Goal: Information Seeking & Learning: Learn about a topic

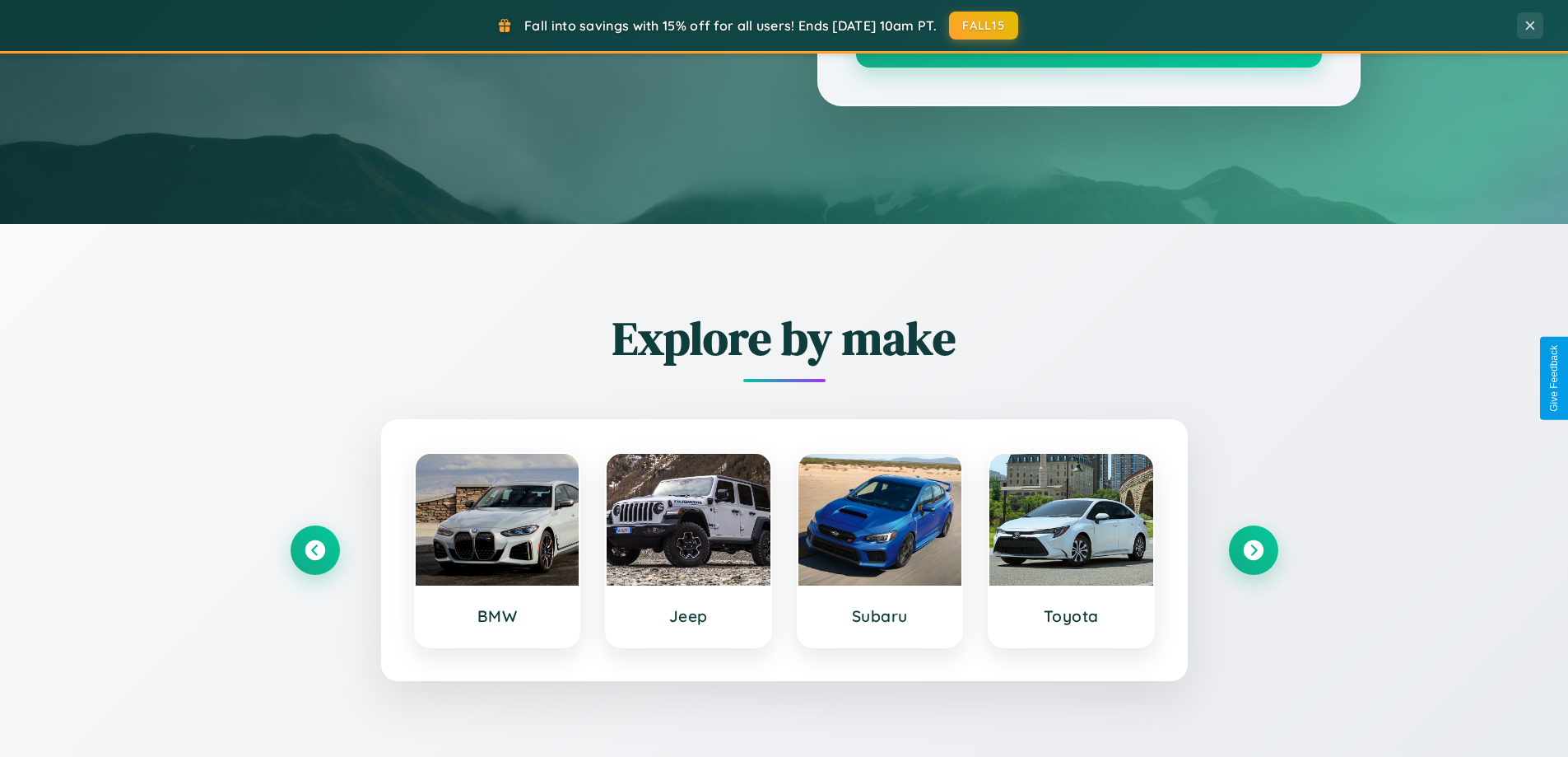
scroll to position [3168, 0]
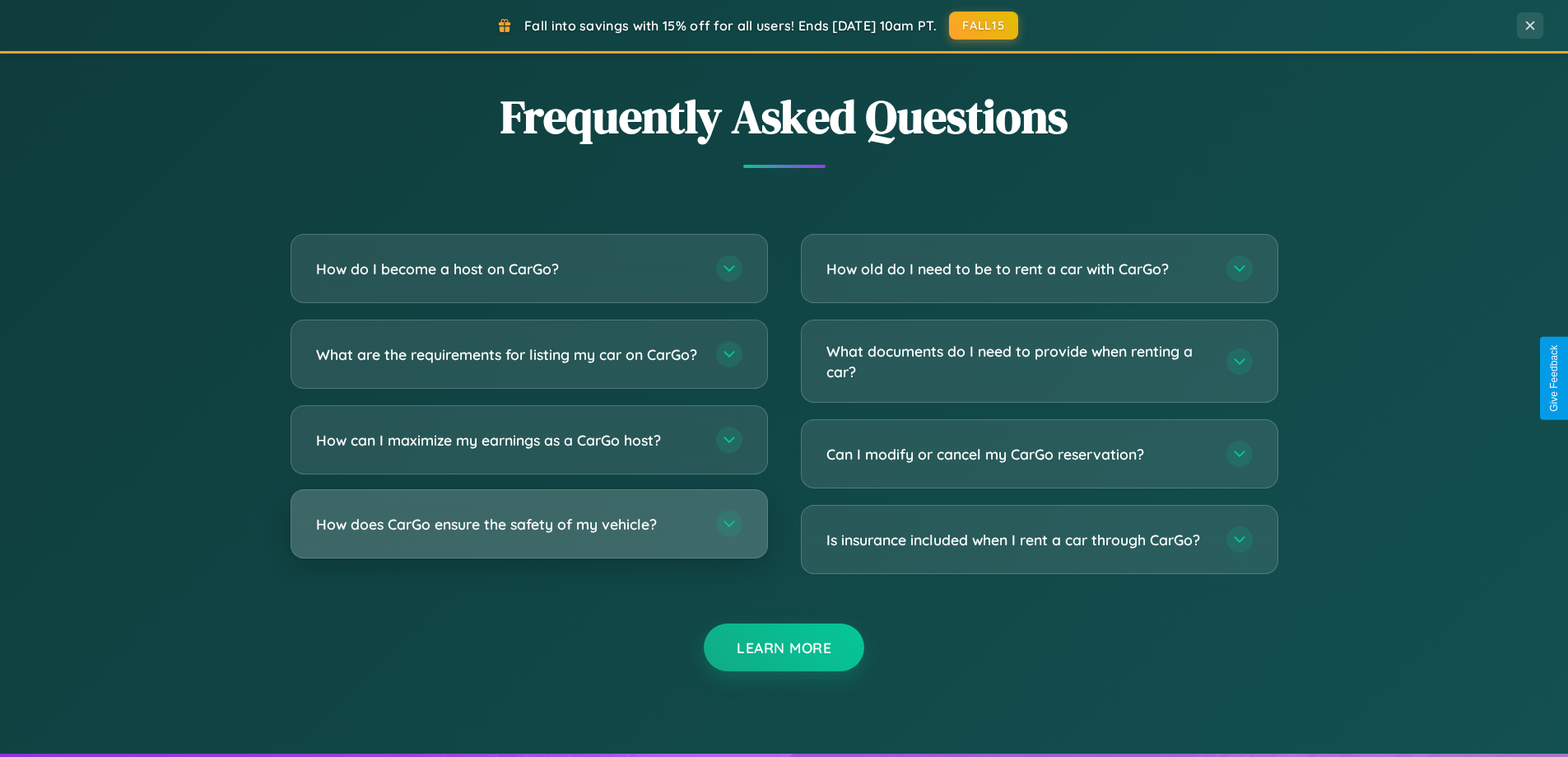
click at [528, 534] on h3 "How does CarGo ensure the safety of my vehicle?" at bounding box center [508, 525] width 383 height 21
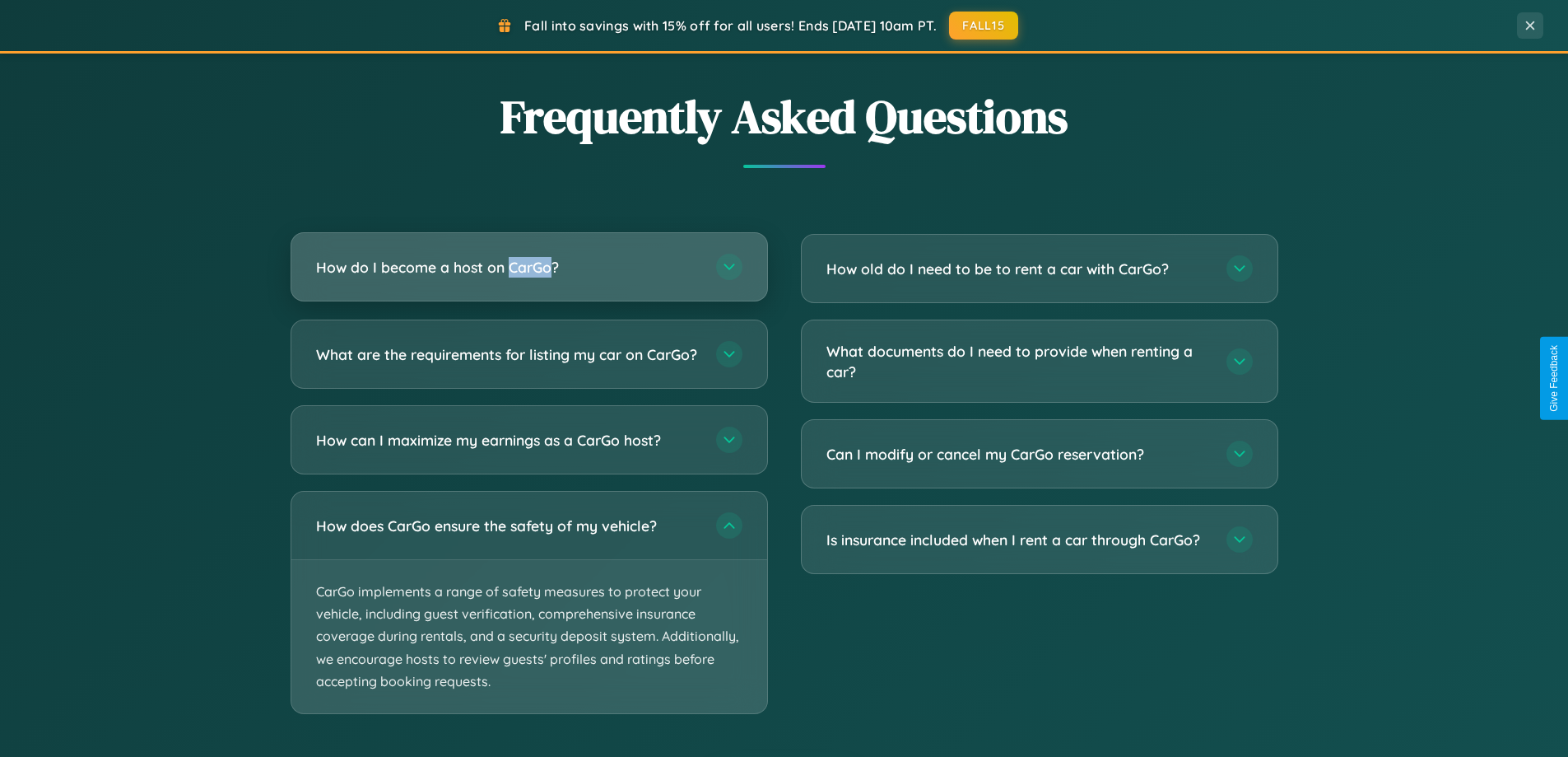
click at [528, 267] on h3 "How do I become a host on CarGo?" at bounding box center [508, 267] width 383 height 21
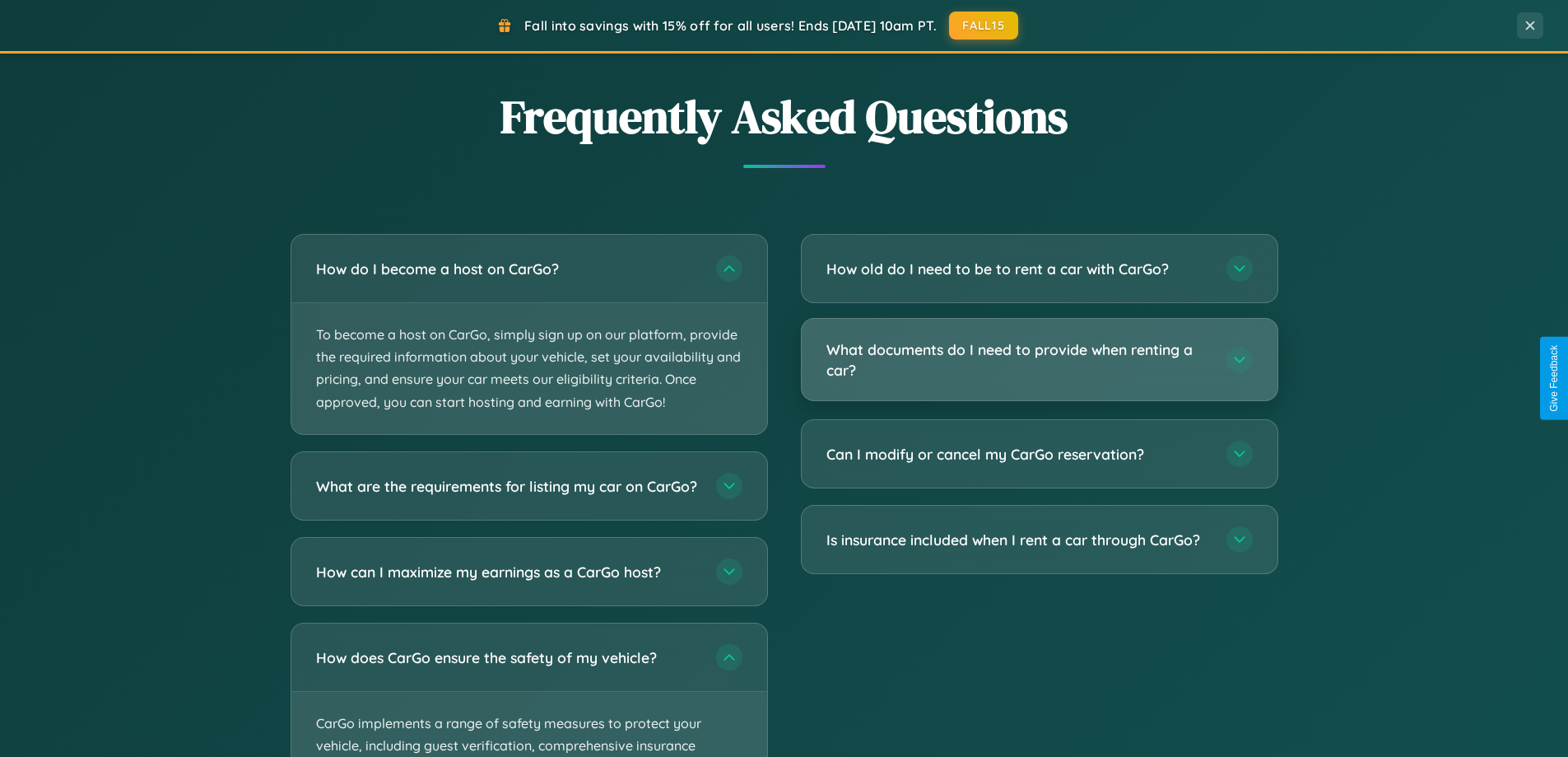
click at [1038, 361] on h3 "What documents do I need to provide when renting a car?" at bounding box center [1018, 359] width 383 height 41
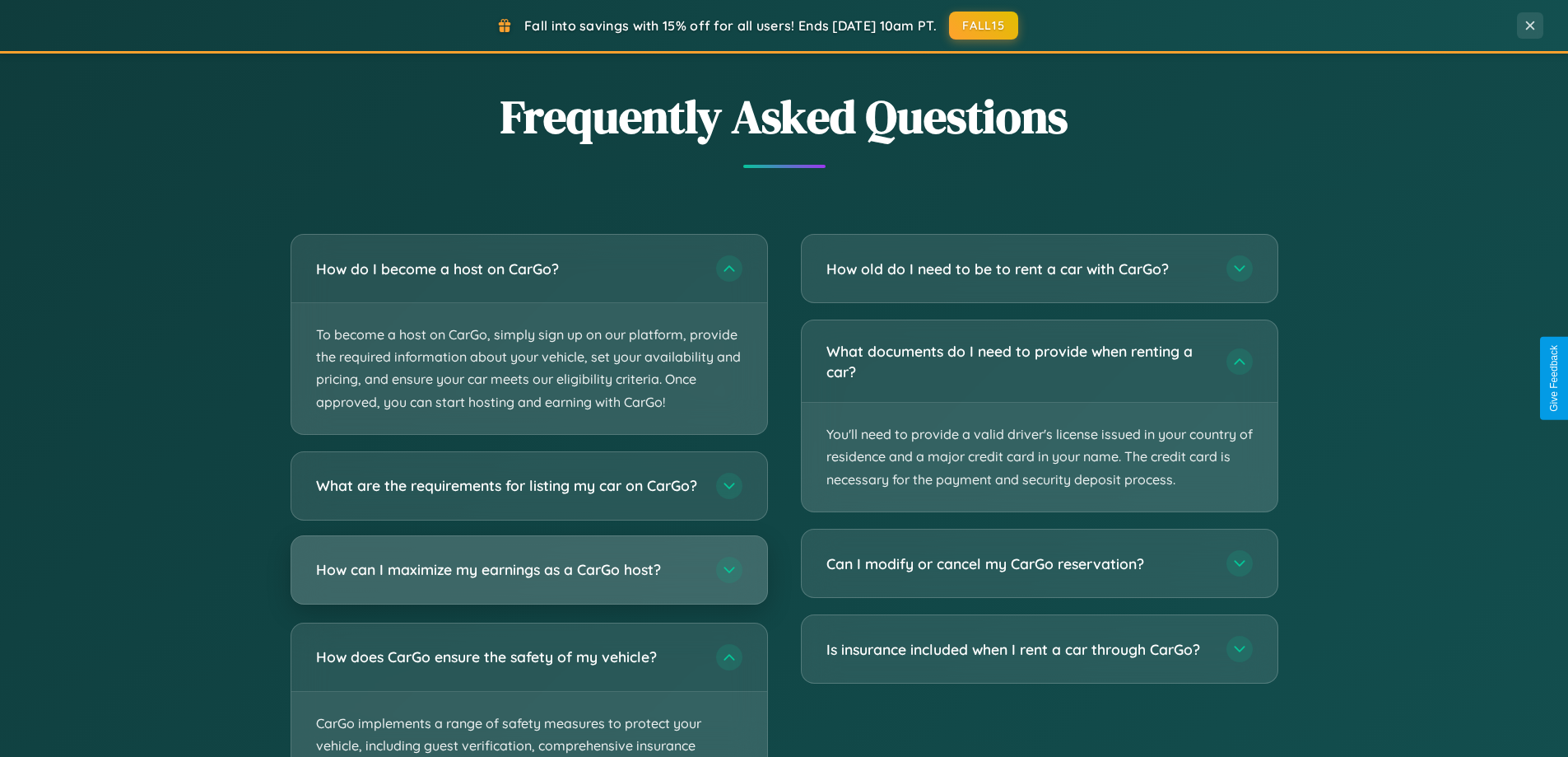
click at [528, 579] on h3 "How can I maximize my earnings as a CarGo host?" at bounding box center [508, 570] width 383 height 21
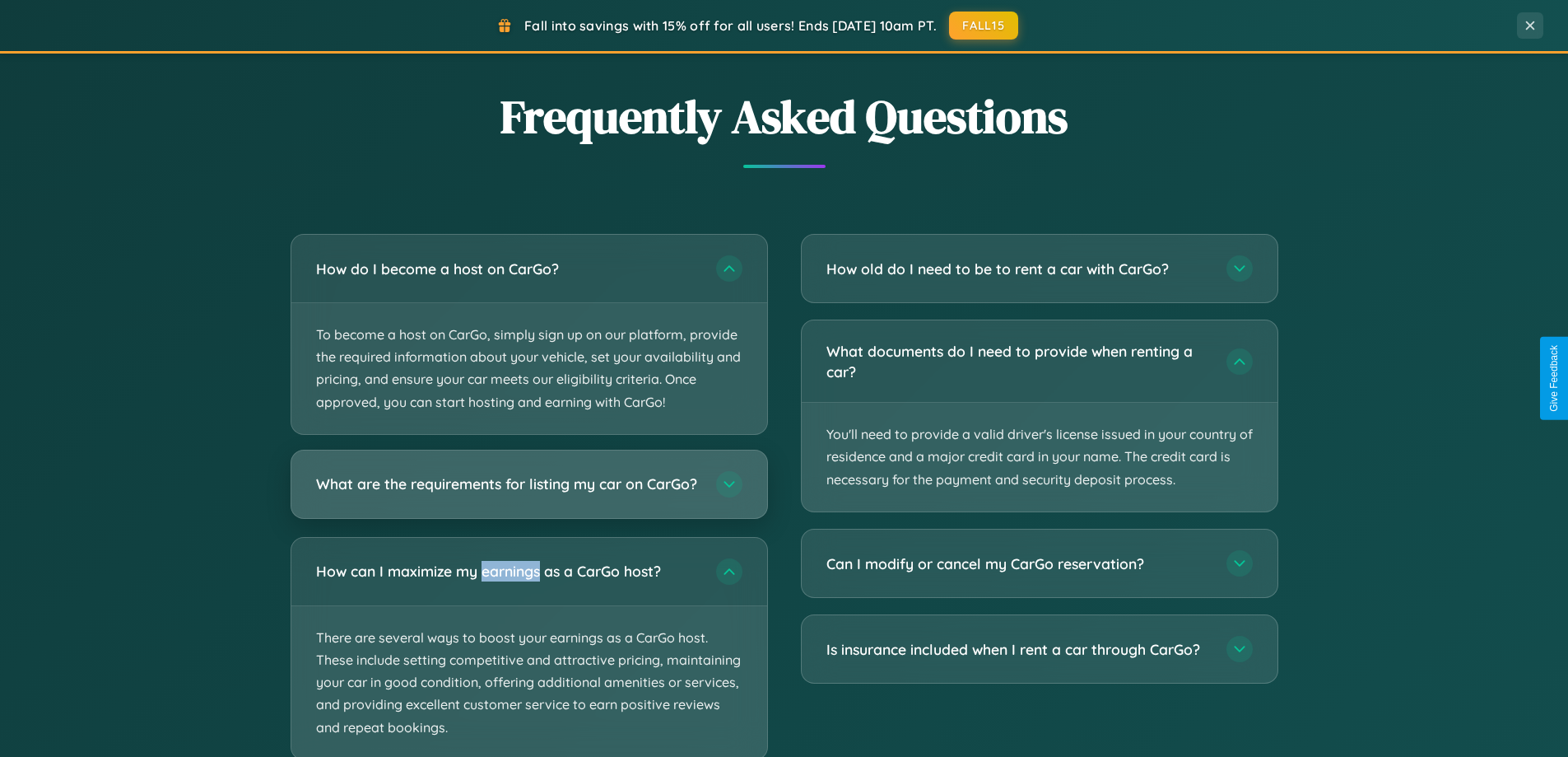
click at [528, 490] on h3 "What are the requirements for listing my car on CarGo?" at bounding box center [508, 484] width 383 height 21
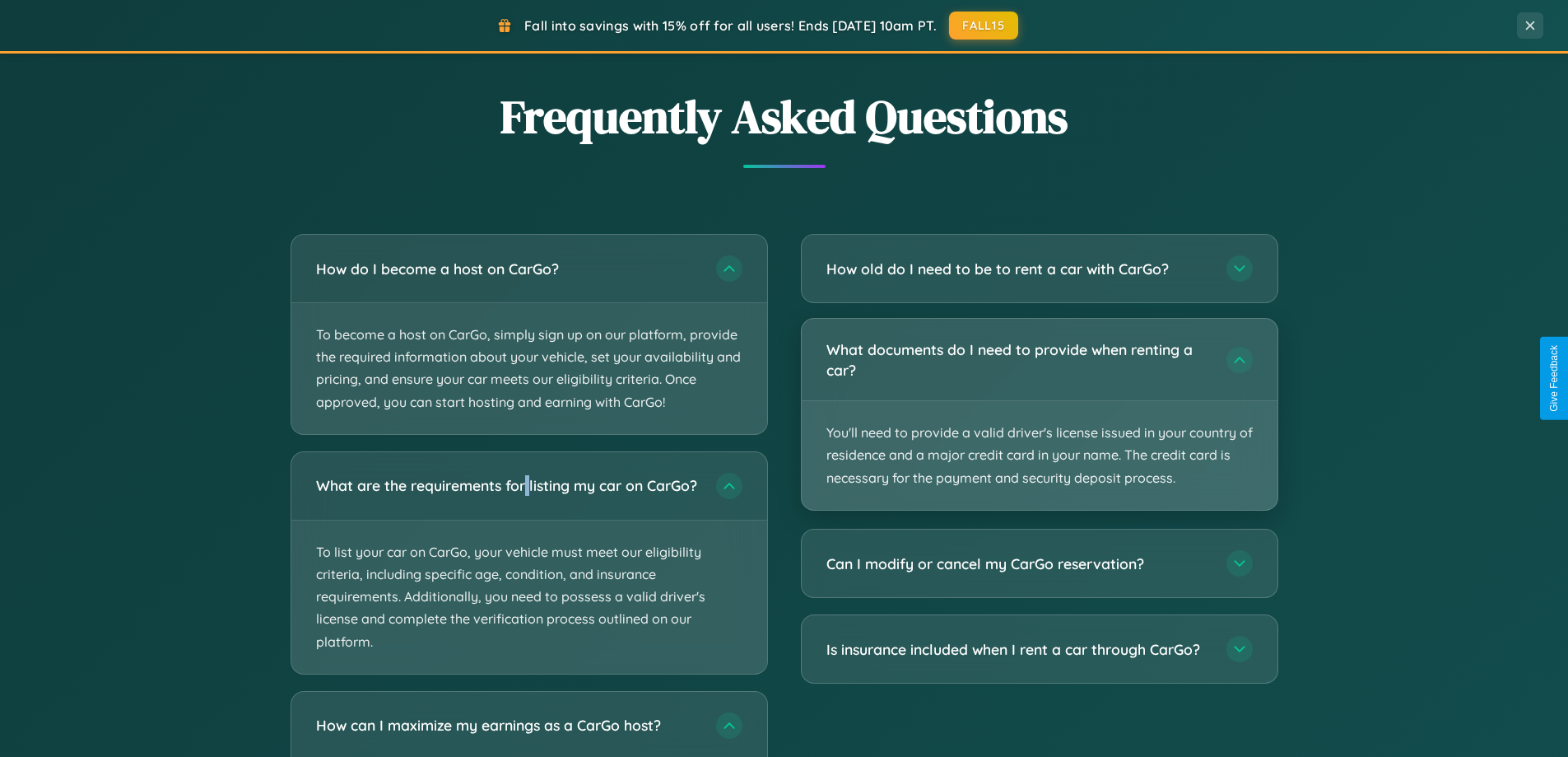
click at [1038, 415] on p "You'll need to provide a valid driver's license issued in your country of resid…" at bounding box center [1040, 455] width 476 height 109
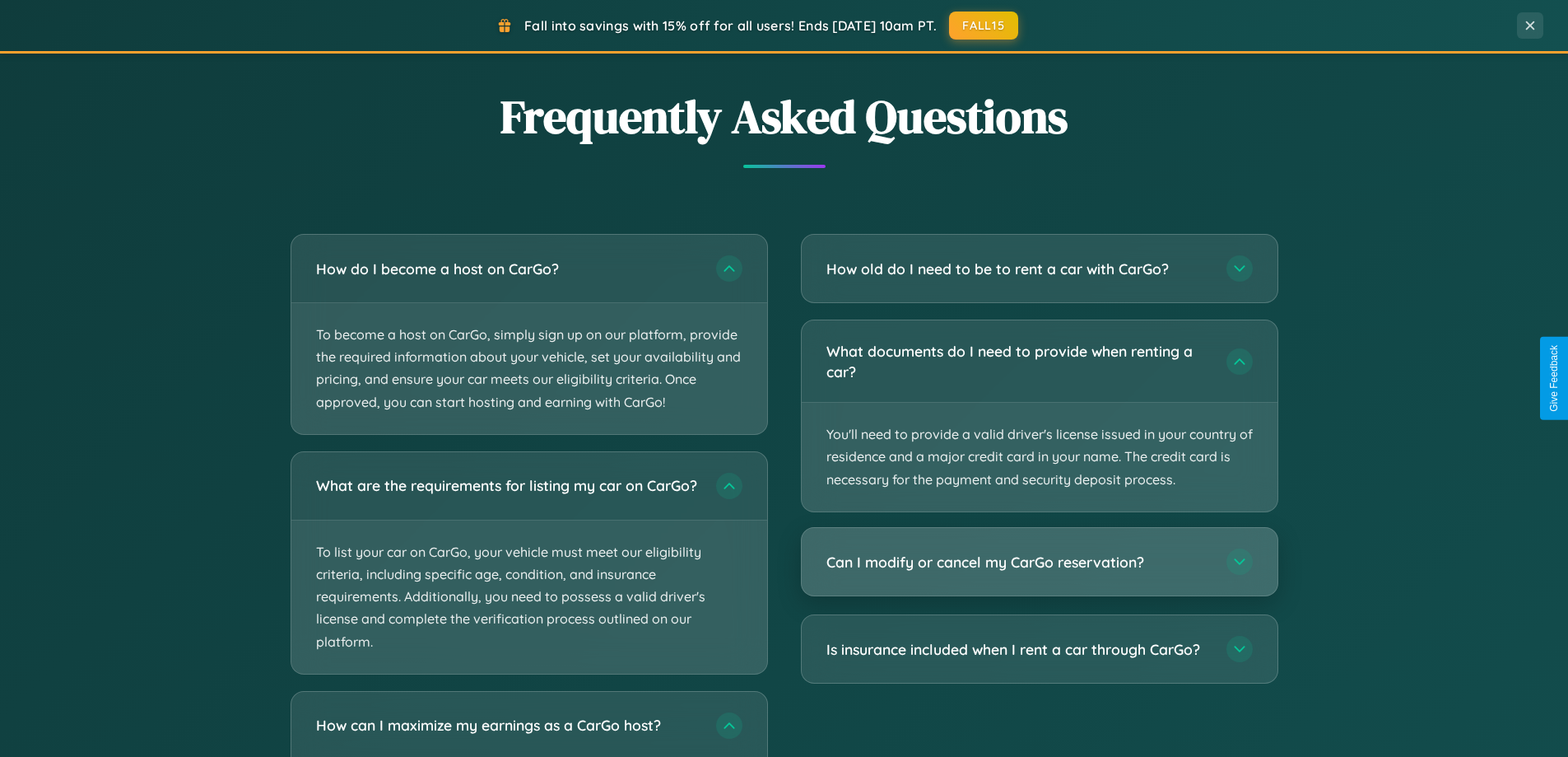
click at [1038, 561] on h3 "Can I modify or cancel my CarGo reservation?" at bounding box center [1018, 562] width 383 height 21
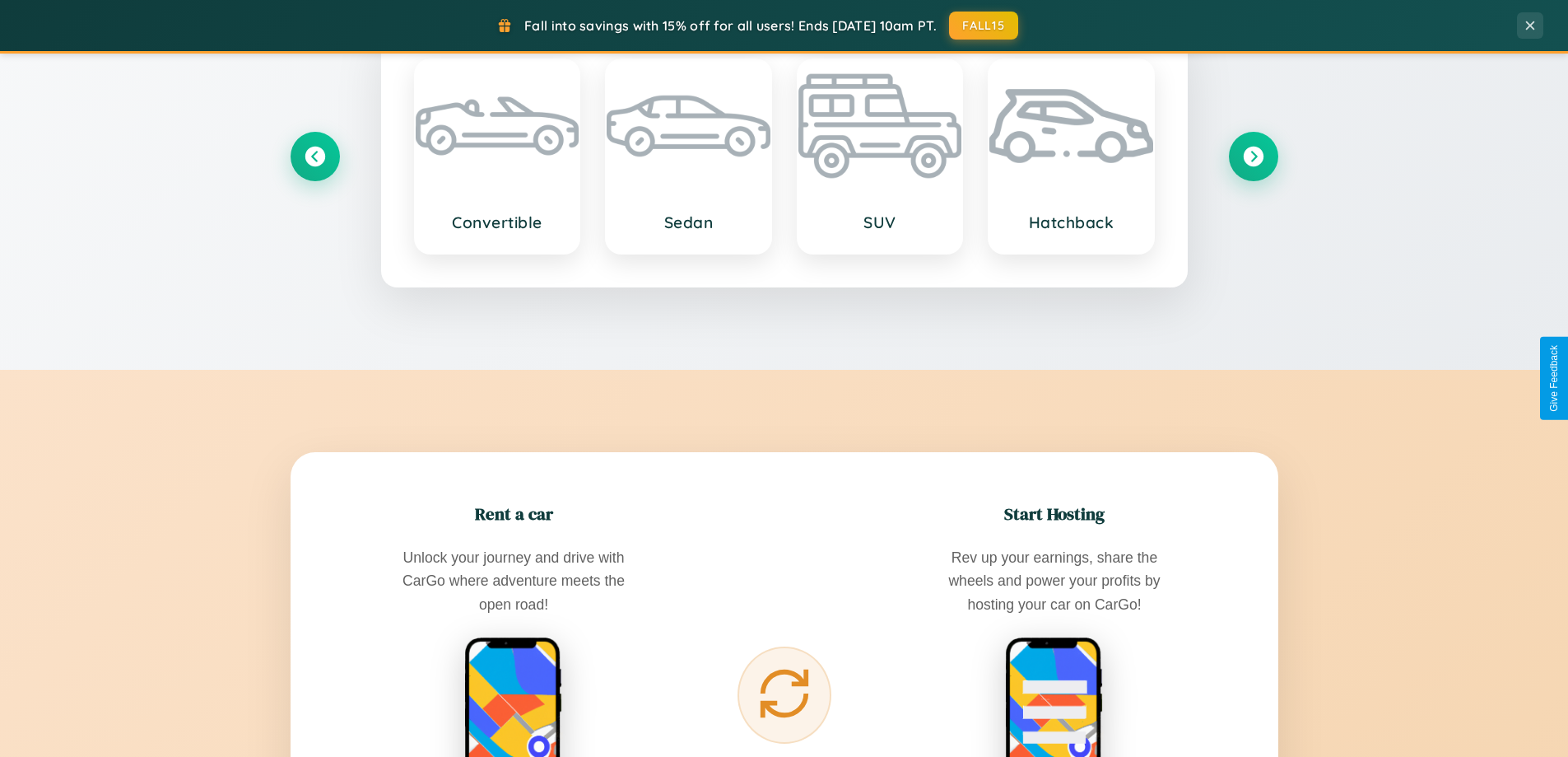
scroll to position [1133, 0]
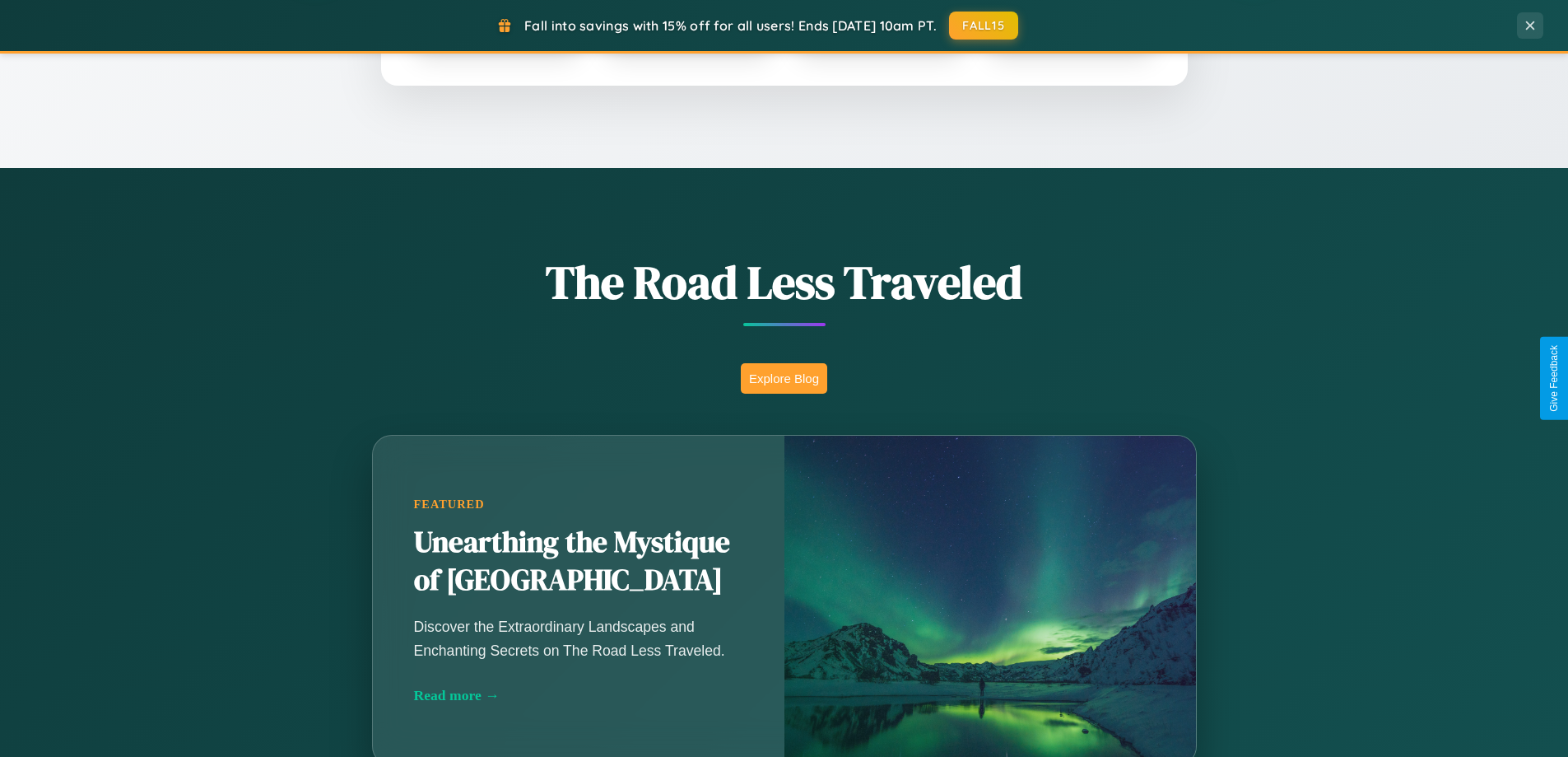
click at [783, 378] on button "Explore Blog" at bounding box center [783, 378] width 86 height 30
